Goal: Task Accomplishment & Management: Manage account settings

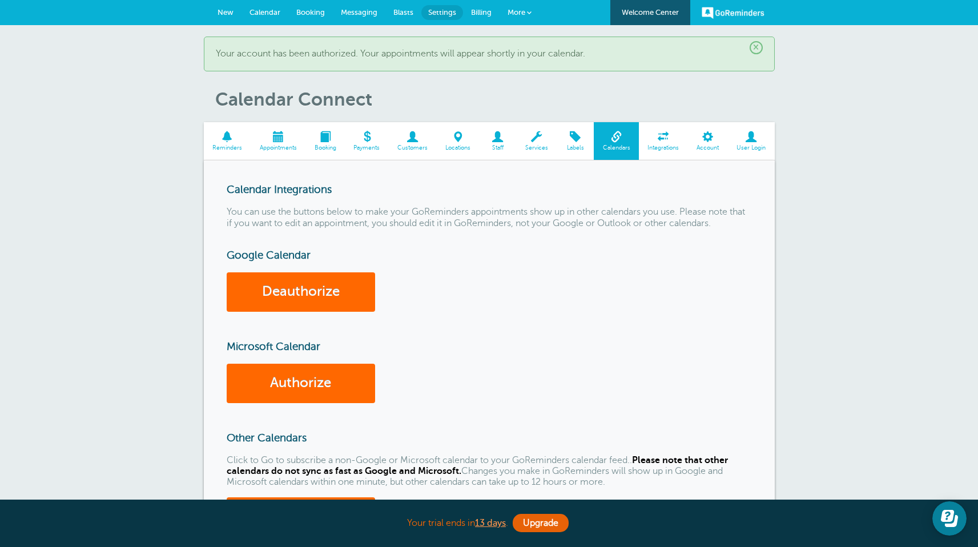
click at [279, 144] on span "Appointments" at bounding box center [277, 147] width 43 height 7
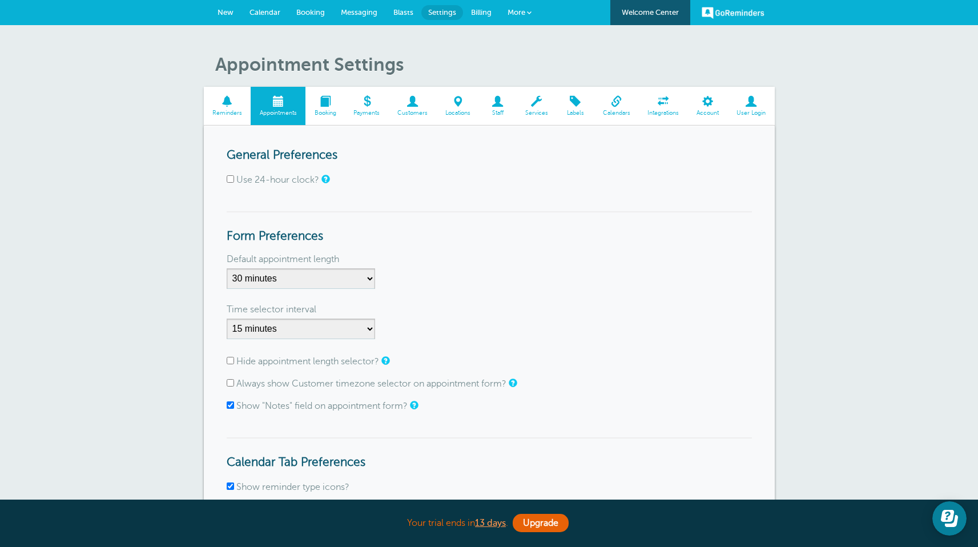
click at [235, 110] on span "Reminders" at bounding box center [227, 113] width 36 height 7
